Goal: Task Accomplishment & Management: Complete application form

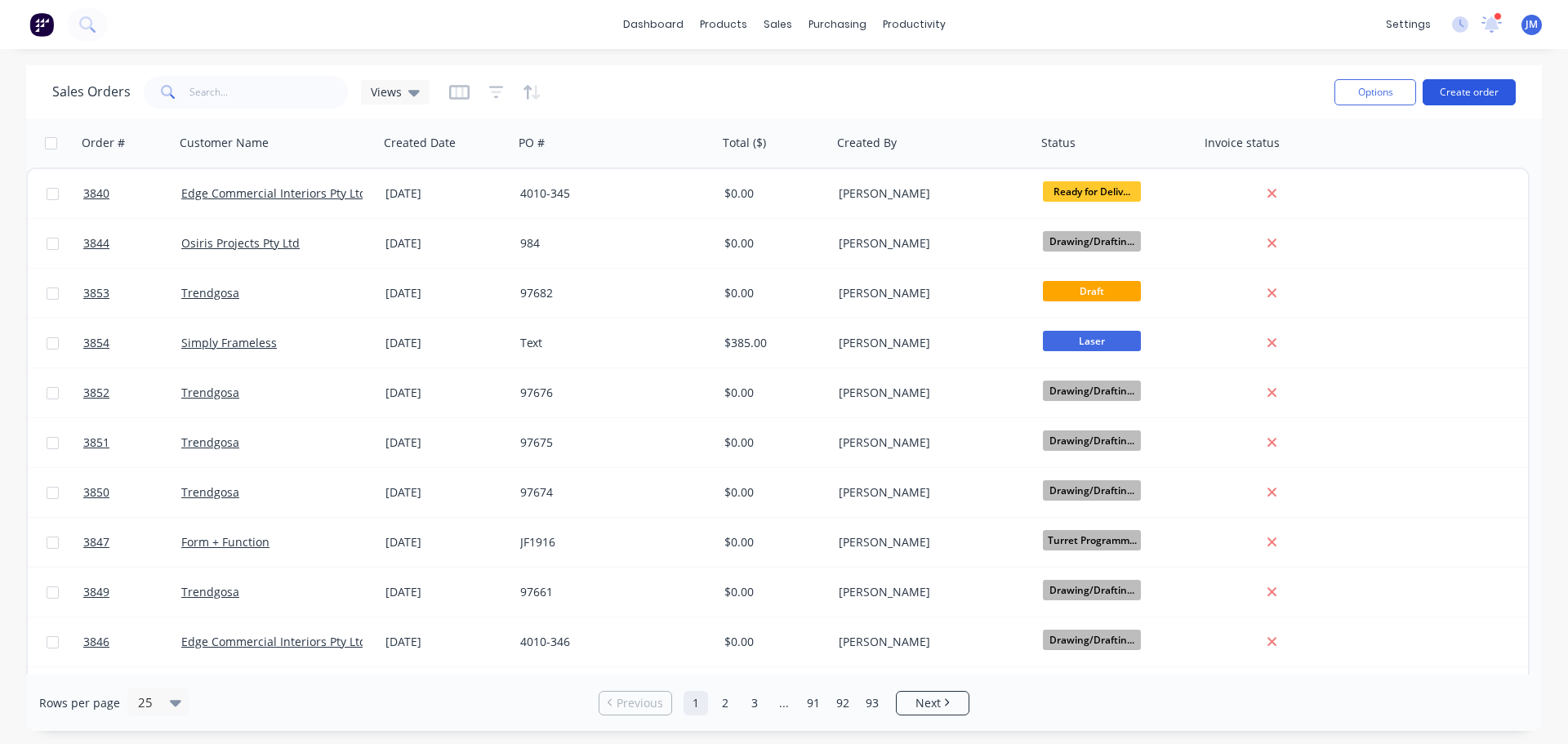
drag, startPoint x: 0, startPoint y: 0, endPoint x: 1474, endPoint y: 99, distance: 1477.3
click at [1474, 99] on button "Create order" at bounding box center [1469, 92] width 93 height 26
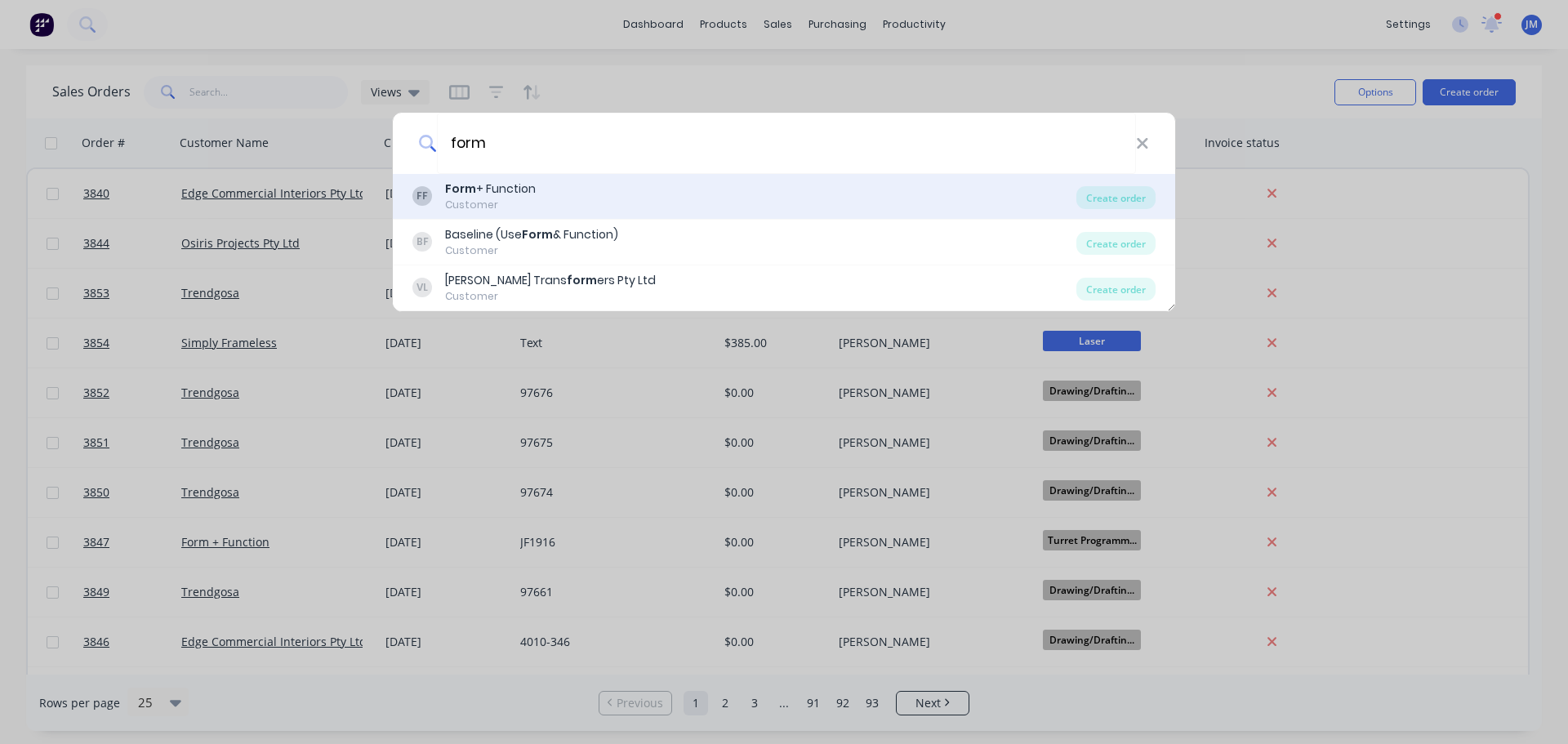
type input "form"
click at [485, 198] on div "Customer" at bounding box center [491, 205] width 91 height 15
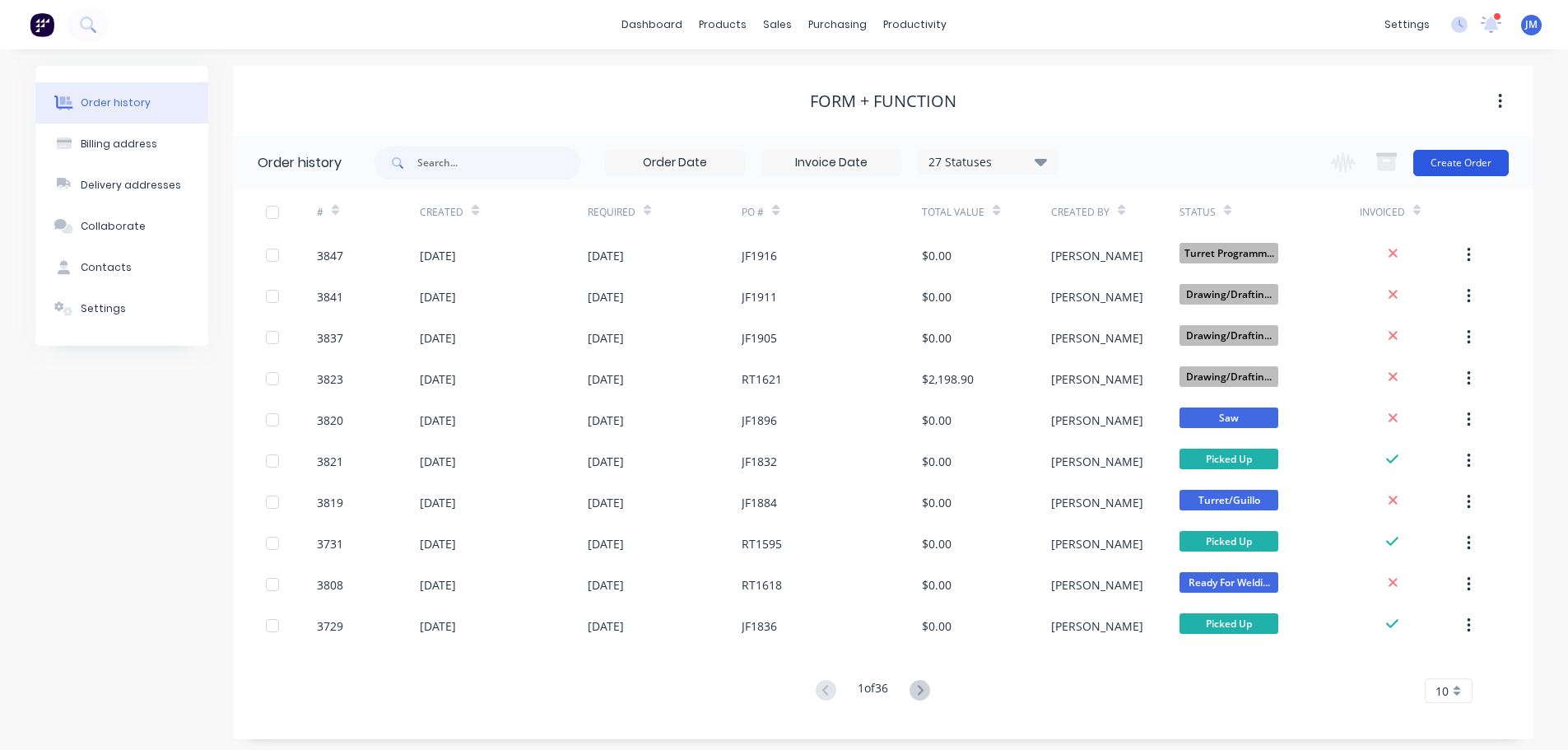
click at [1468, 158] on button "Create Order" at bounding box center [1461, 163] width 95 height 27
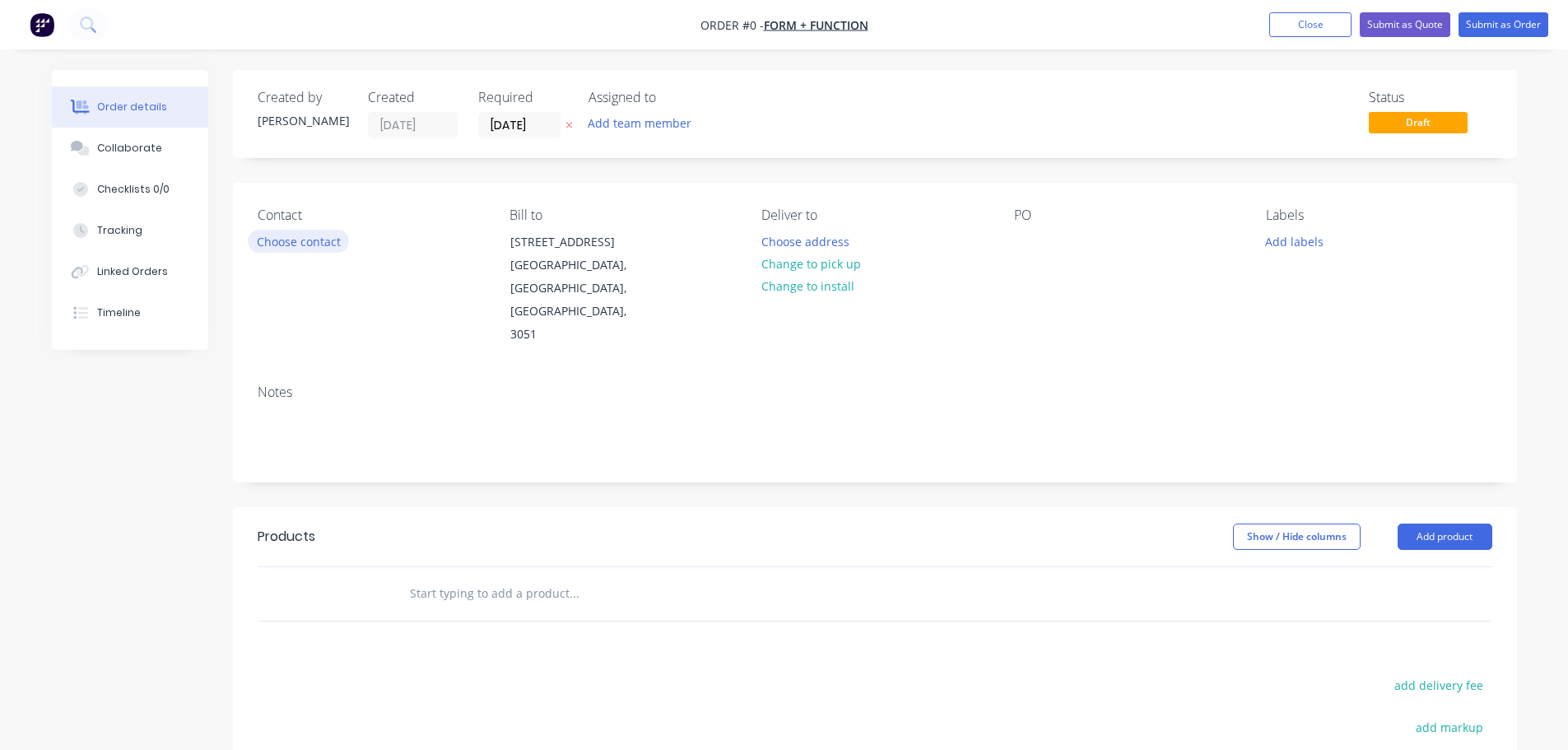
click at [280, 243] on button "Choose contact" at bounding box center [299, 241] width 102 height 22
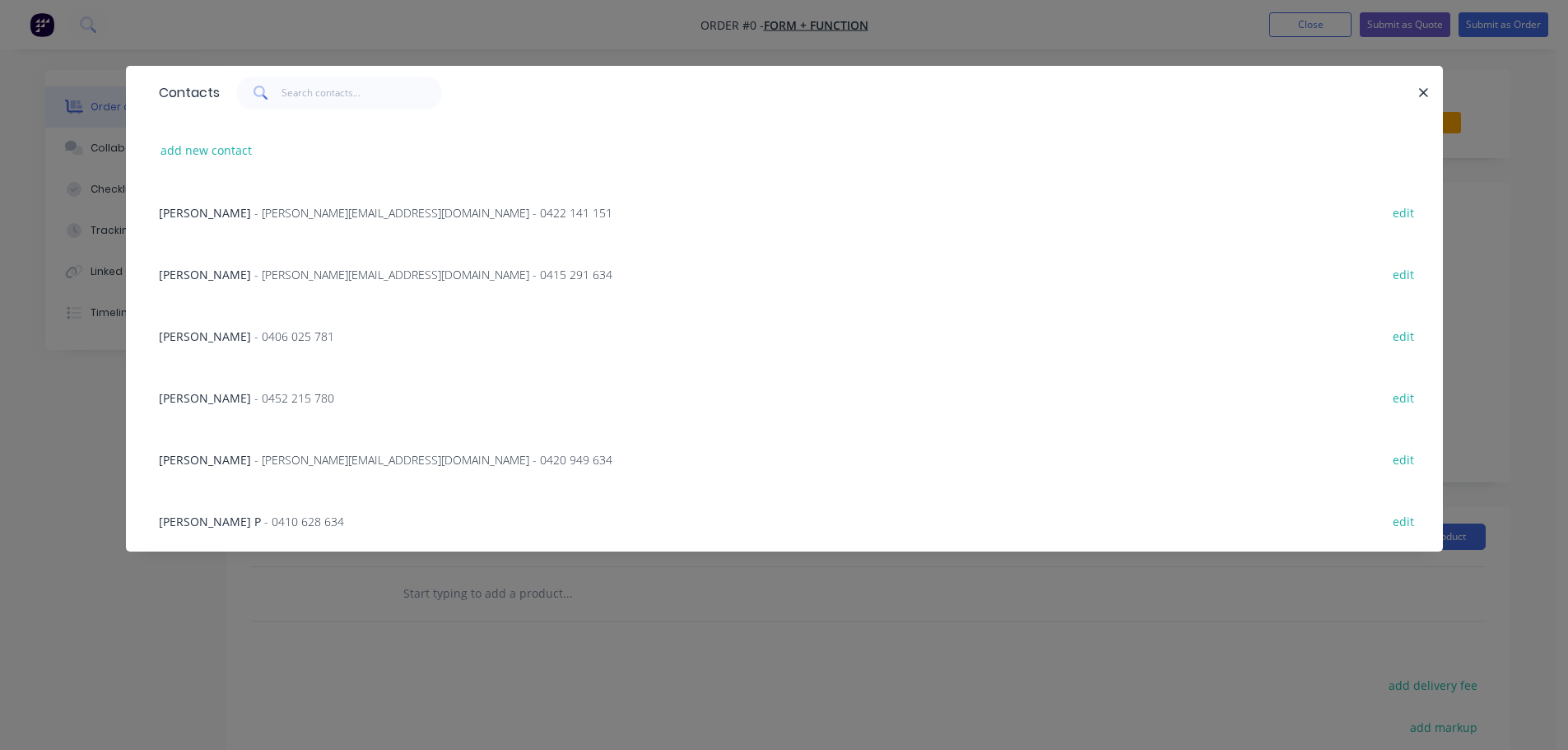
click at [255, 215] on span "- [PERSON_NAME][EMAIL_ADDRESS][DOMAIN_NAME] - 0422 141 151" at bounding box center [433, 212] width 358 height 16
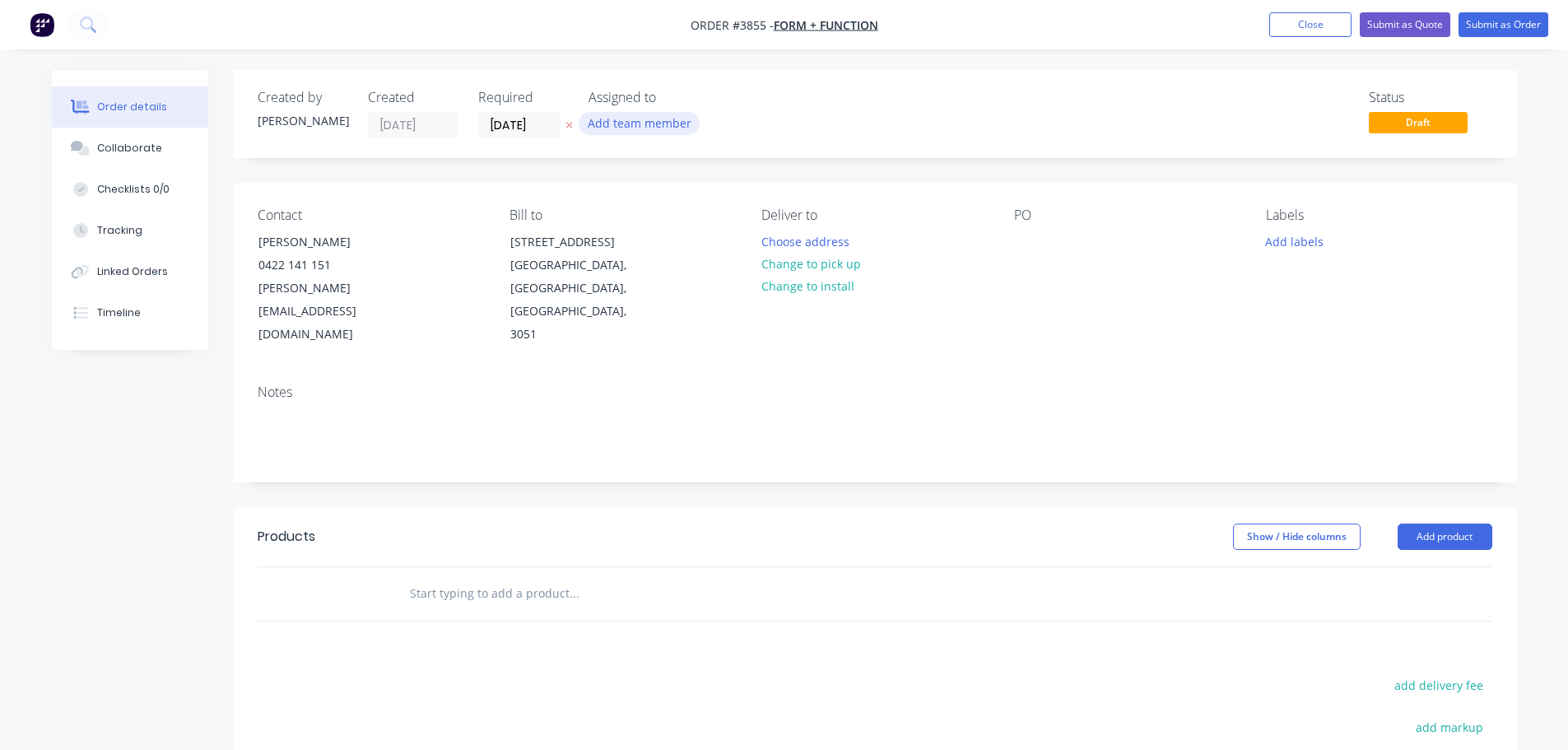
click at [655, 125] on button "Add team member" at bounding box center [639, 123] width 121 height 22
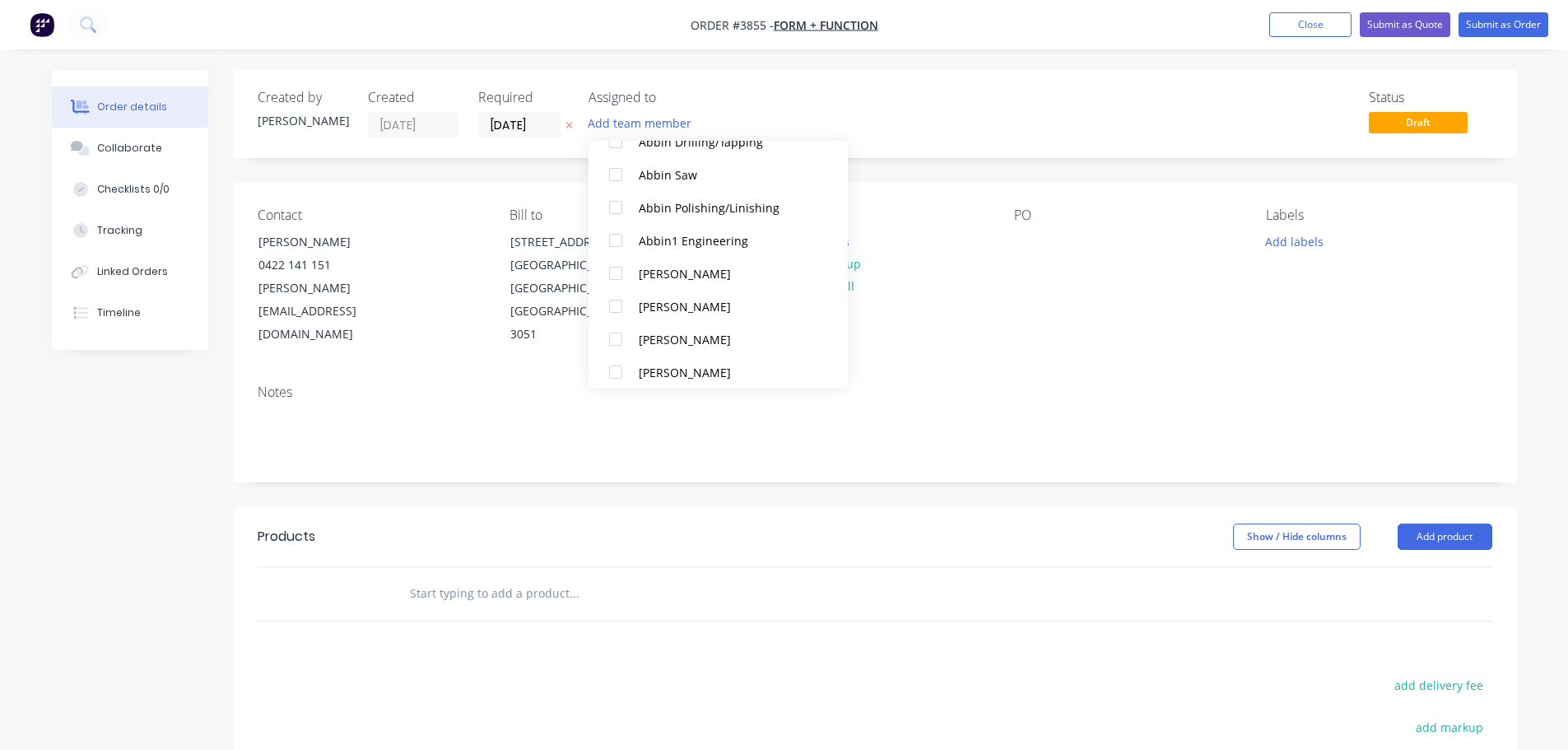
scroll to position [411, 0]
click at [615, 265] on div at bounding box center [615, 265] width 33 height 33
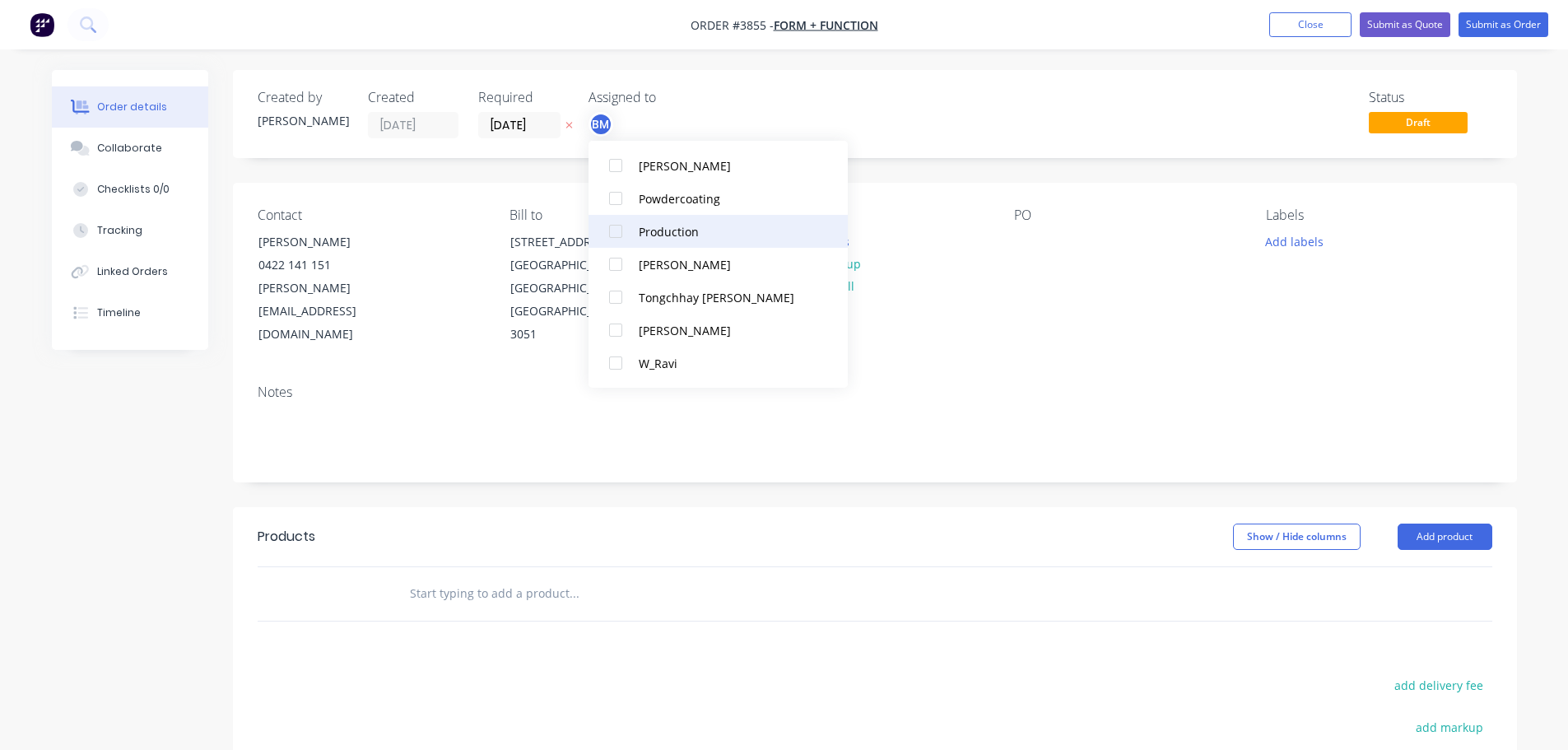
click at [618, 236] on div at bounding box center [615, 232] width 33 height 33
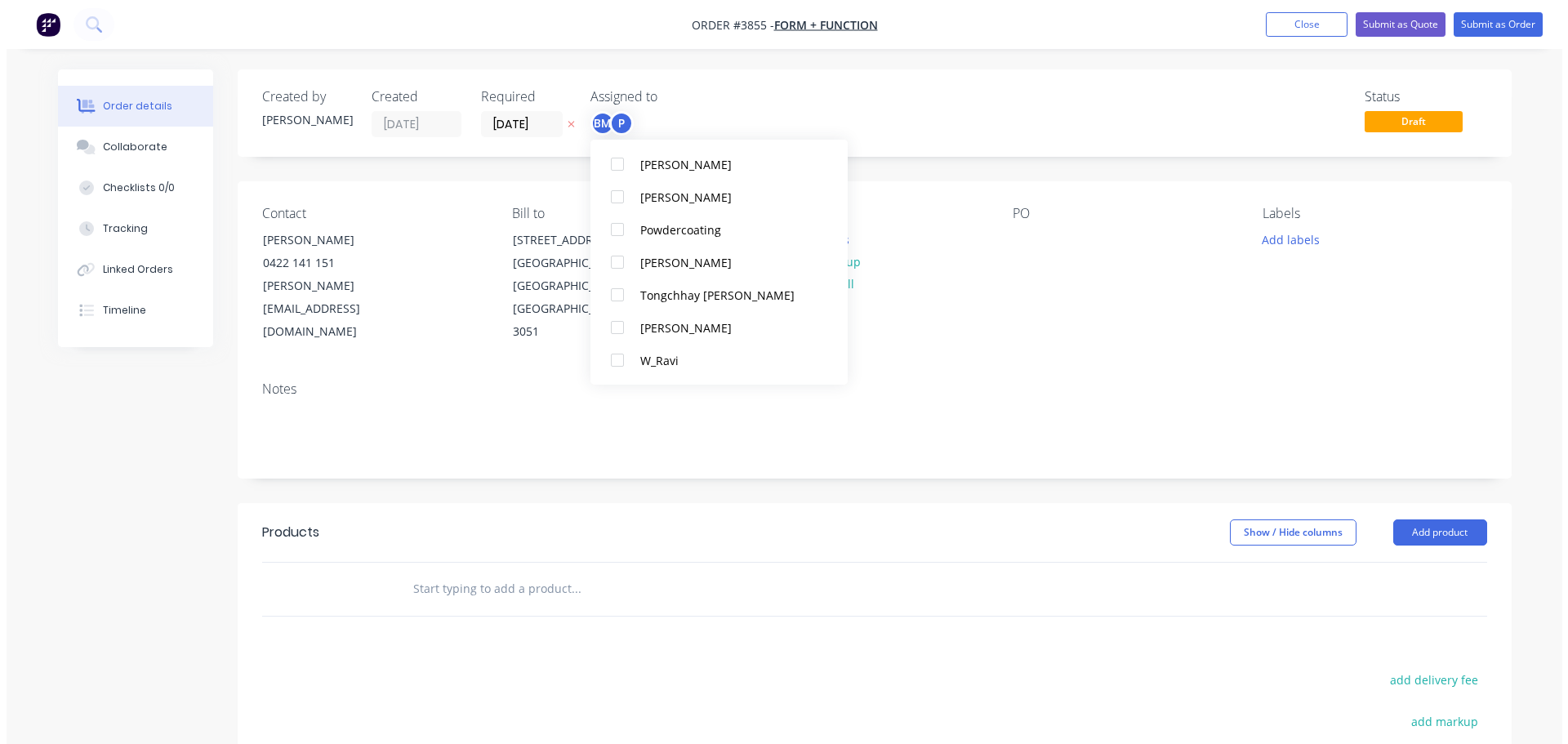
scroll to position [16, 0]
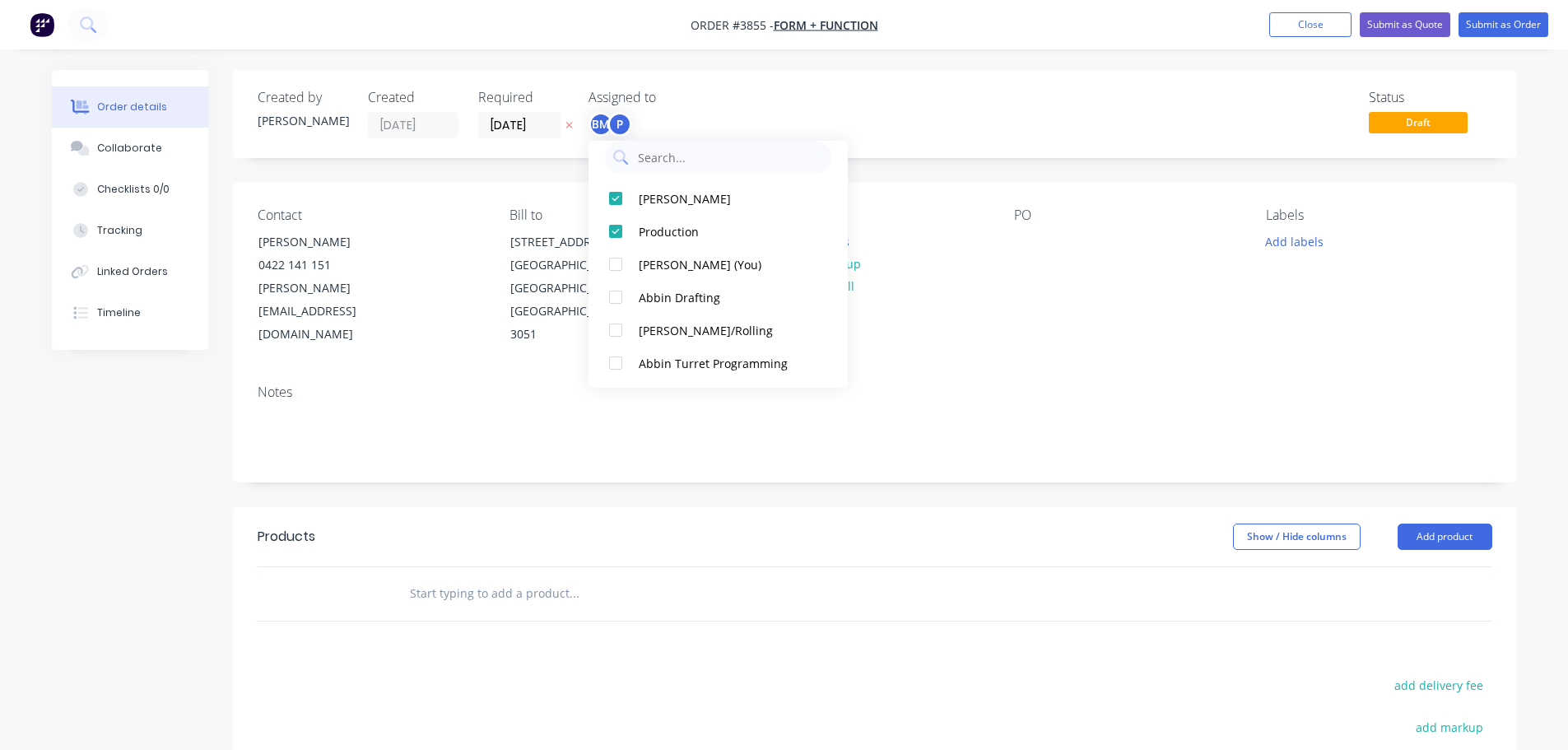
click at [980, 305] on div "Deliver to Choose address Change to pick up Change to install" at bounding box center [874, 277] width 225 height 139
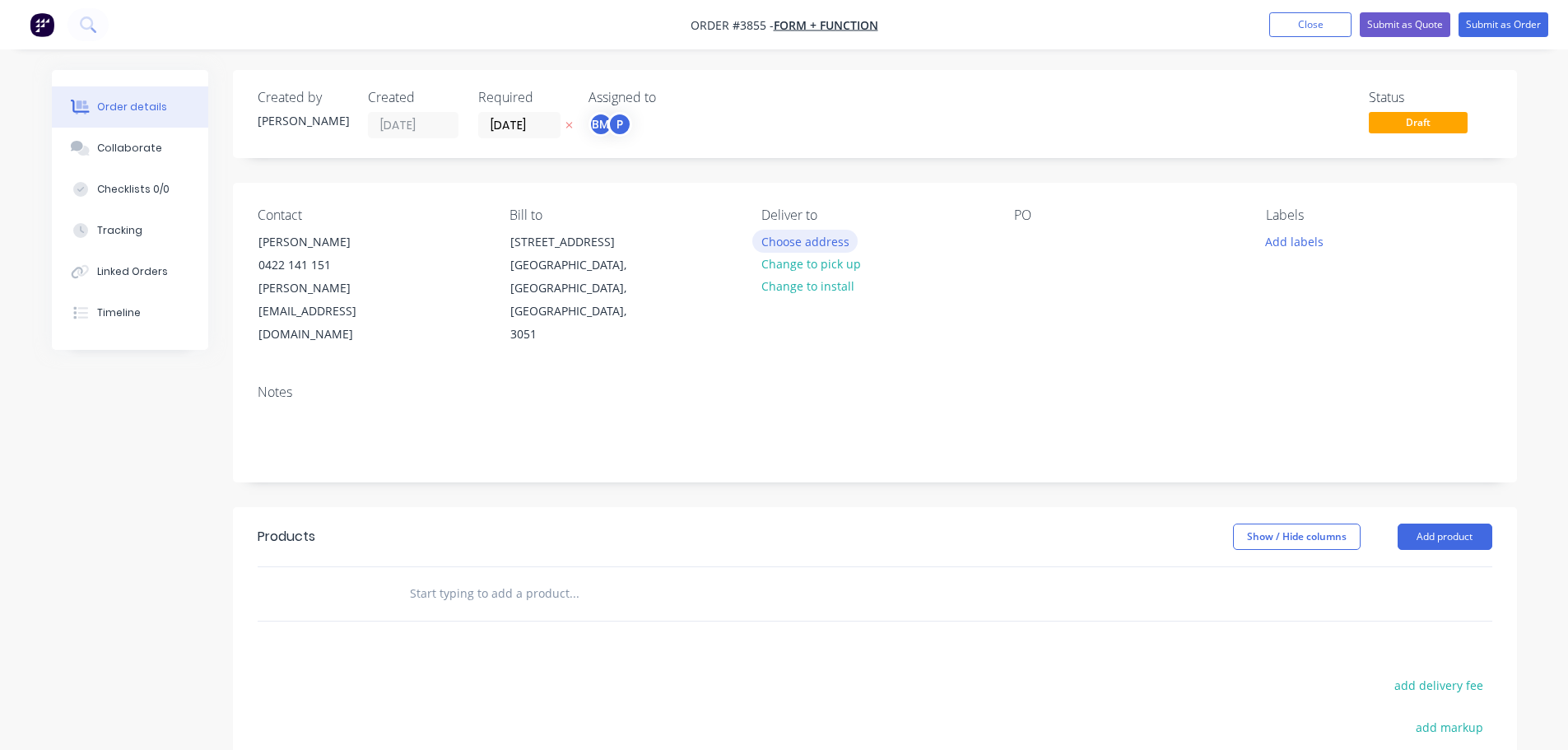
click at [798, 240] on button "Choose address" at bounding box center [805, 241] width 105 height 22
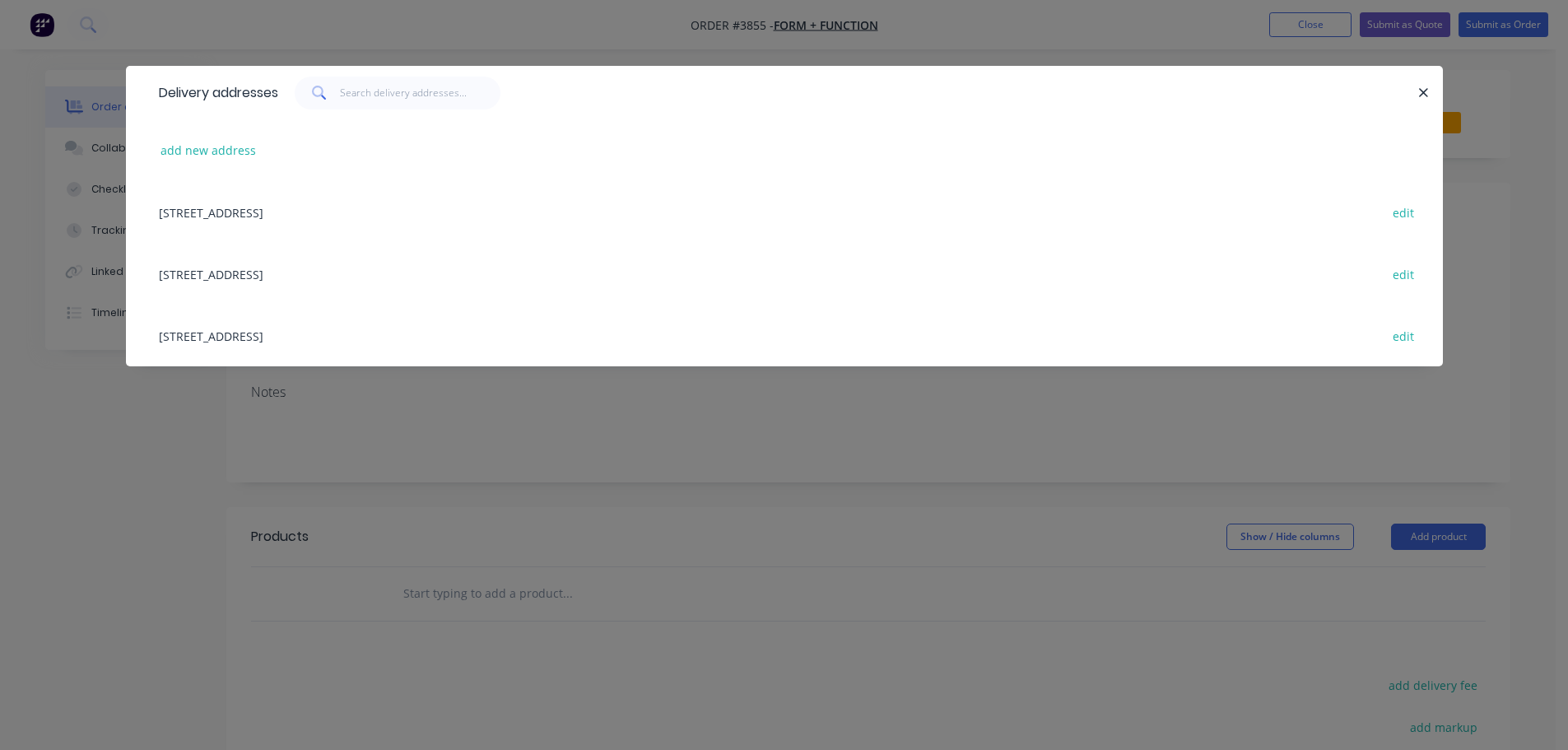
click at [273, 276] on div "[STREET_ADDRESS] edit" at bounding box center [784, 273] width 1268 height 61
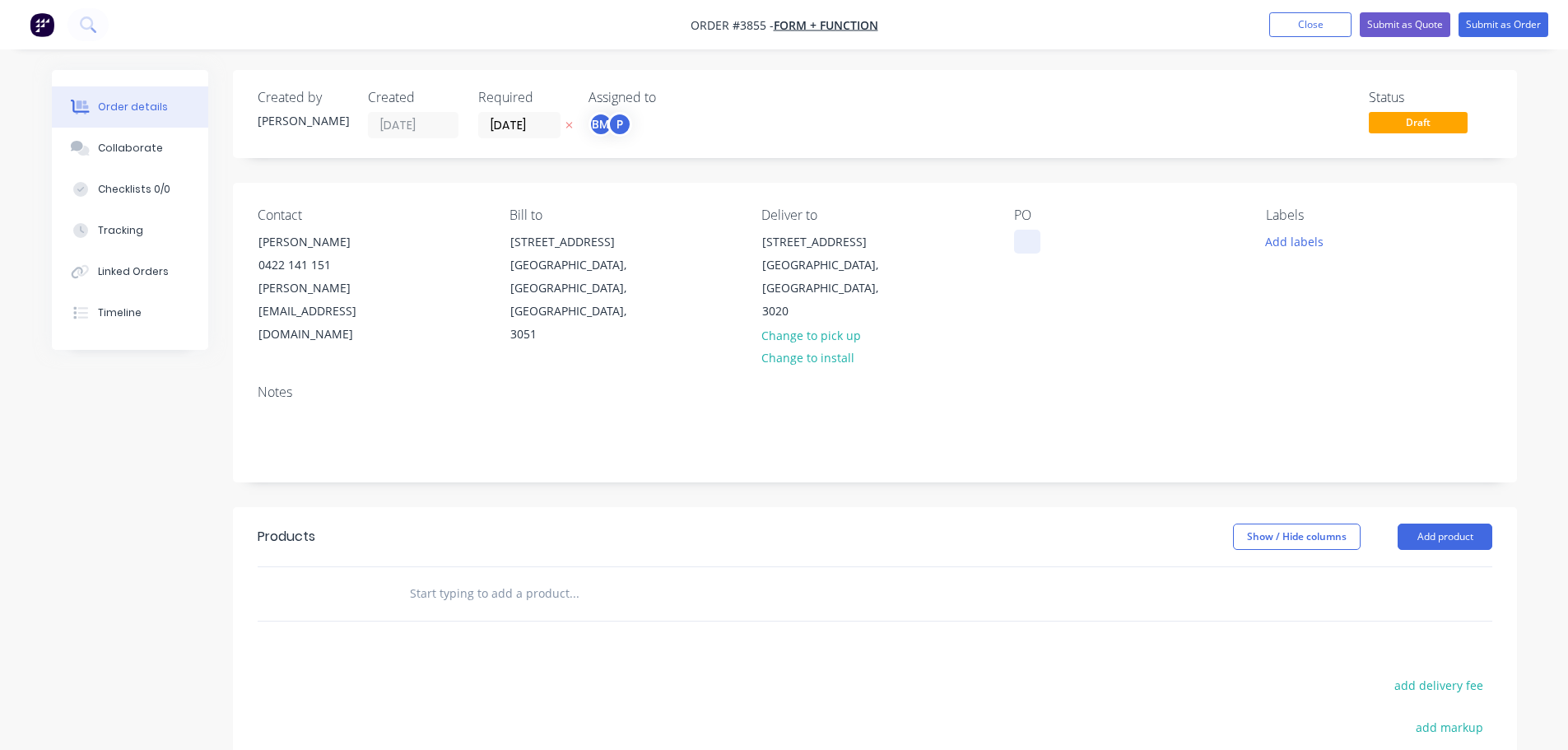
click at [1028, 247] on div at bounding box center [1027, 242] width 27 height 24
click at [147, 139] on button "Collaborate" at bounding box center [130, 147] width 157 height 41
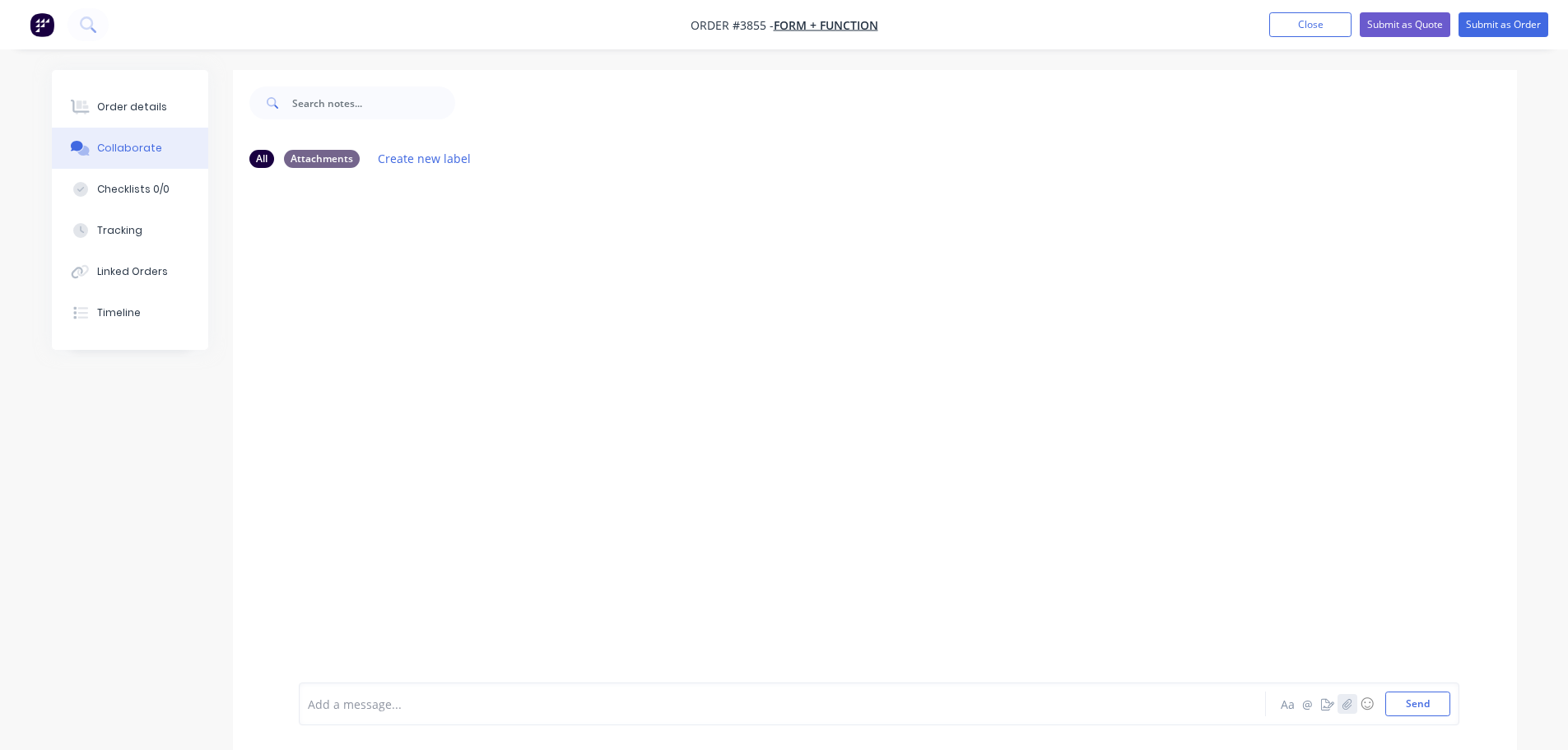
click at [1345, 708] on icon "button" at bounding box center [1347, 703] width 9 height 11
click at [1424, 712] on button "Send" at bounding box center [1418, 703] width 65 height 25
click at [150, 103] on div "Order details" at bounding box center [132, 107] width 70 height 15
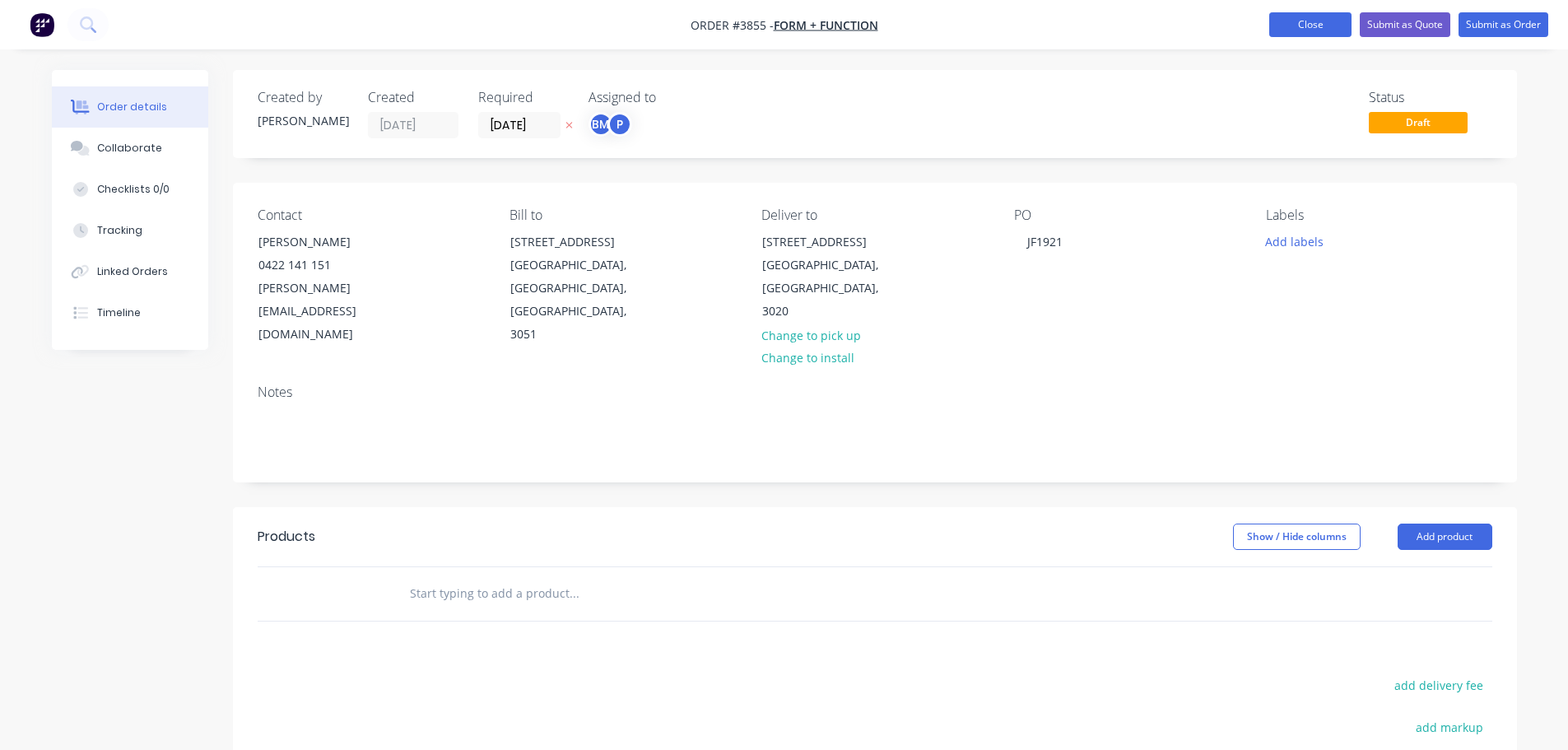
click at [1318, 27] on button "Close" at bounding box center [1311, 24] width 82 height 25
